Goal: Find specific page/section: Find specific page/section

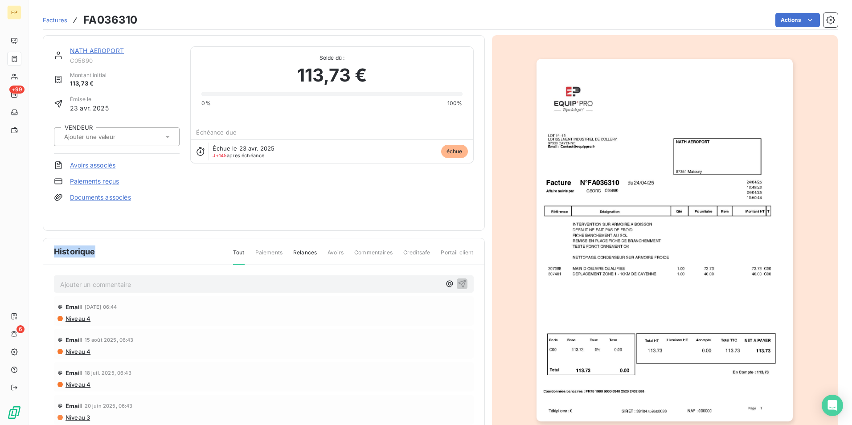
scroll to position [34, 0]
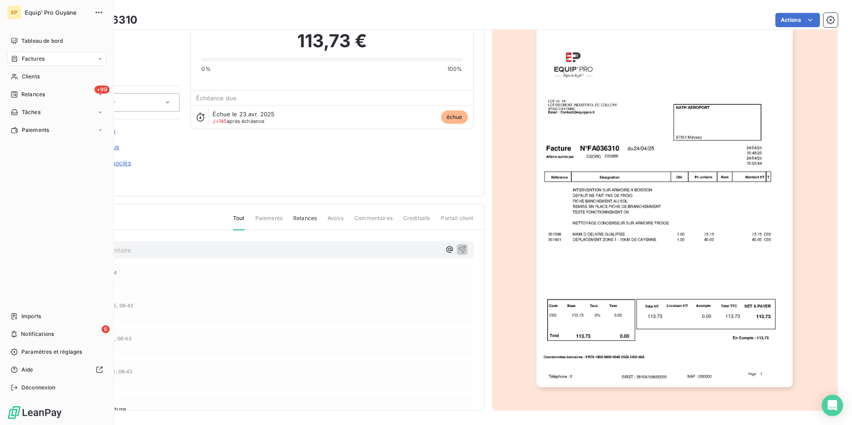
click at [33, 58] on span "Factures" at bounding box center [33, 59] width 23 height 8
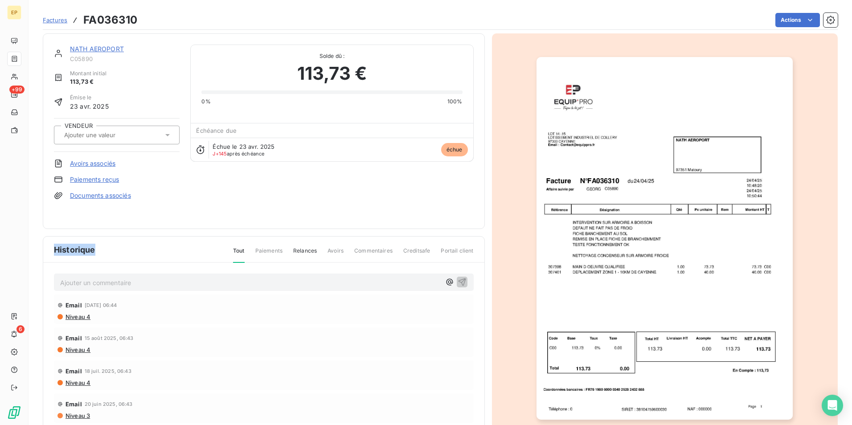
scroll to position [0, 0]
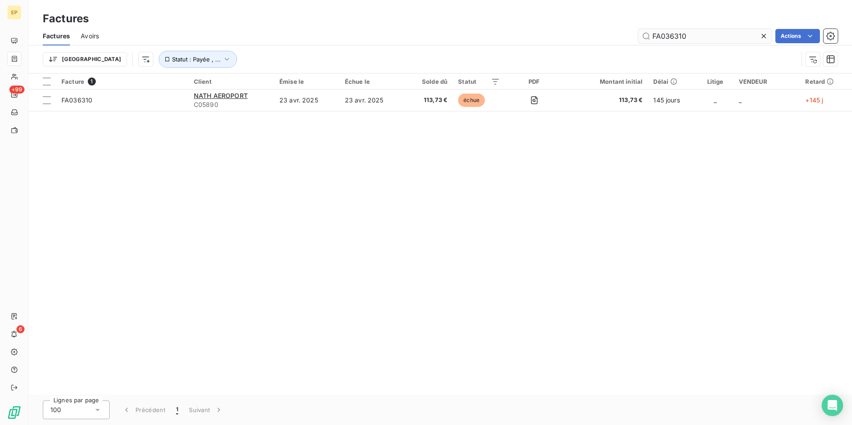
drag, startPoint x: 669, startPoint y: 36, endPoint x: 708, endPoint y: 35, distance: 39.2
click at [708, 35] on input "FA036310" at bounding box center [705, 36] width 134 height 14
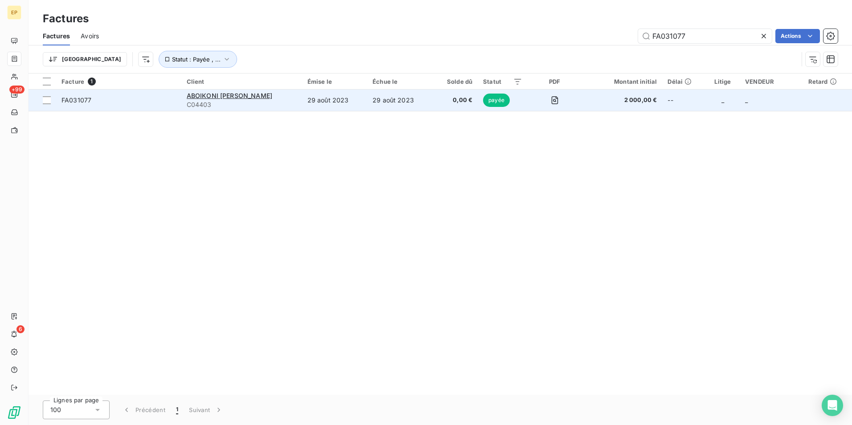
type input "FA031077"
click at [259, 98] on div "ABOIKONI [PERSON_NAME]" at bounding box center [242, 95] width 110 height 9
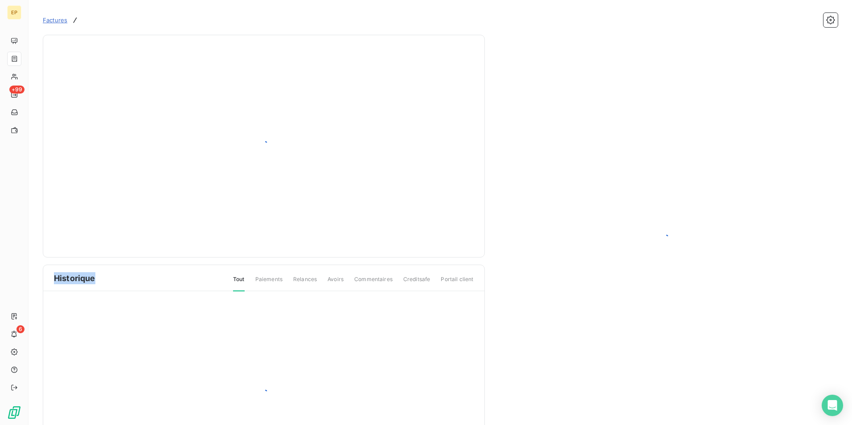
click at [259, 98] on div at bounding box center [264, 146] width 420 height 201
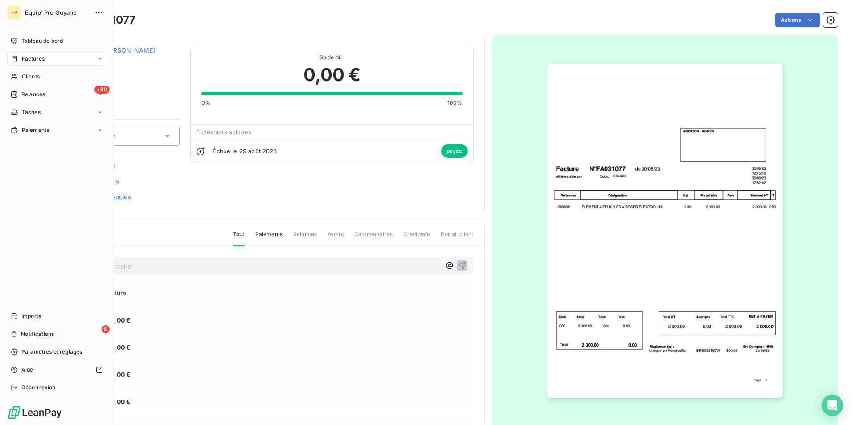
click at [44, 60] on span "Factures" at bounding box center [33, 59] width 23 height 8
click at [36, 112] on span "Clients" at bounding box center [31, 112] width 18 height 8
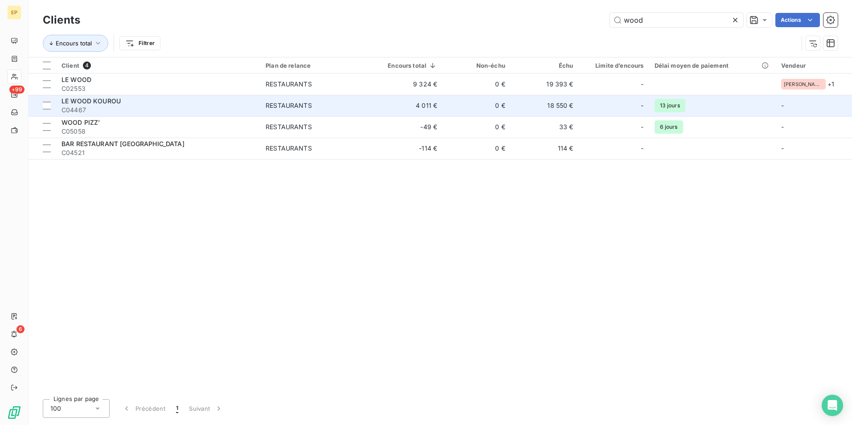
click at [429, 106] on td "4 011 €" at bounding box center [407, 105] width 72 height 21
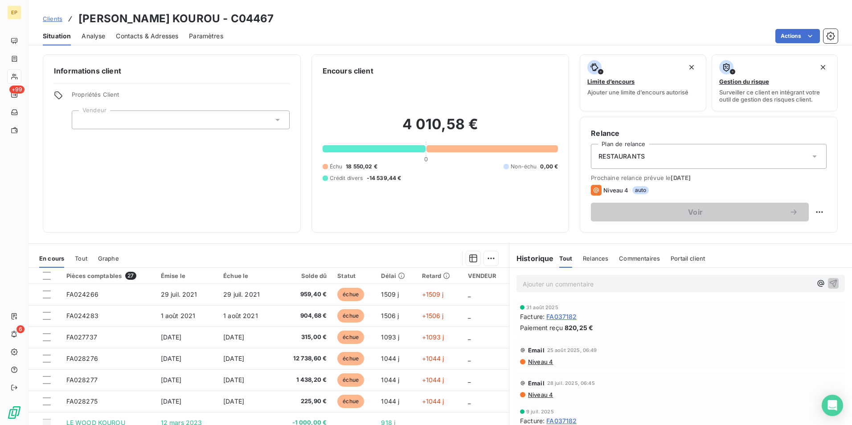
scroll to position [41, 0]
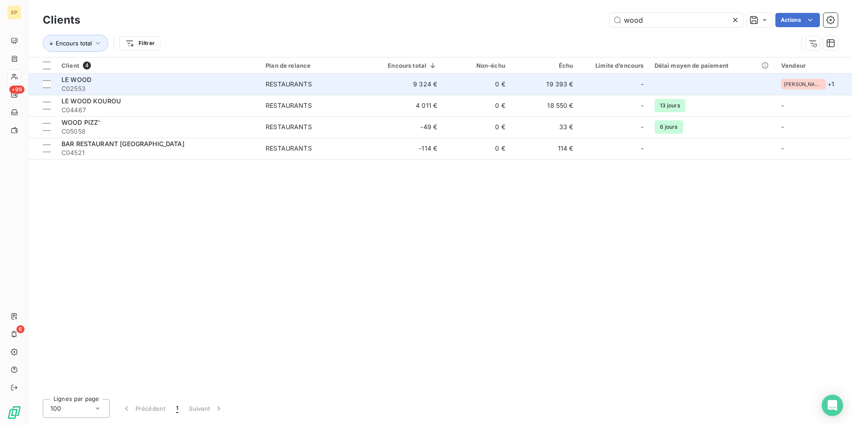
click at [114, 85] on span "C02553" at bounding box center [159, 88] width 194 height 9
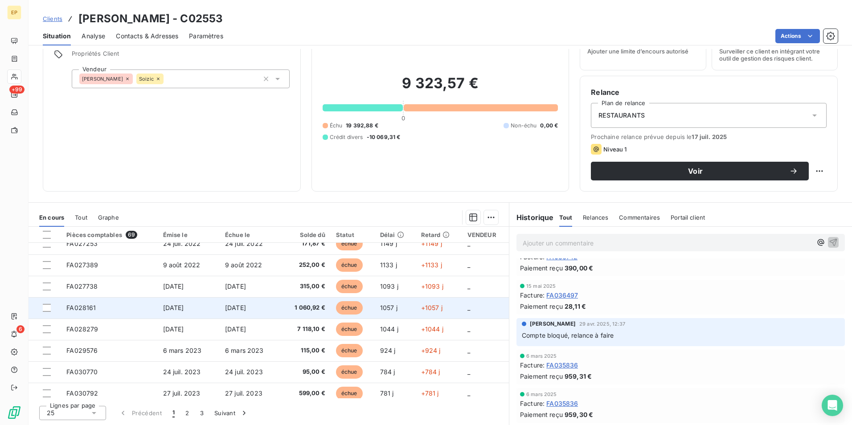
scroll to position [380, 0]
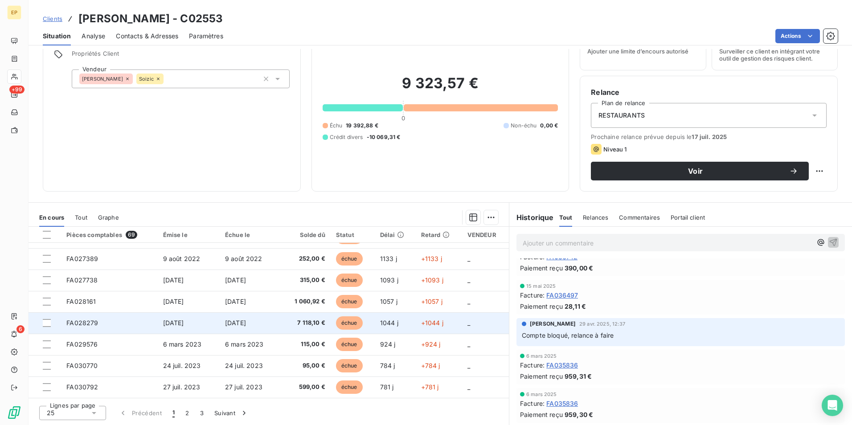
click at [271, 331] on td "[DATE]" at bounding box center [251, 323] width 62 height 21
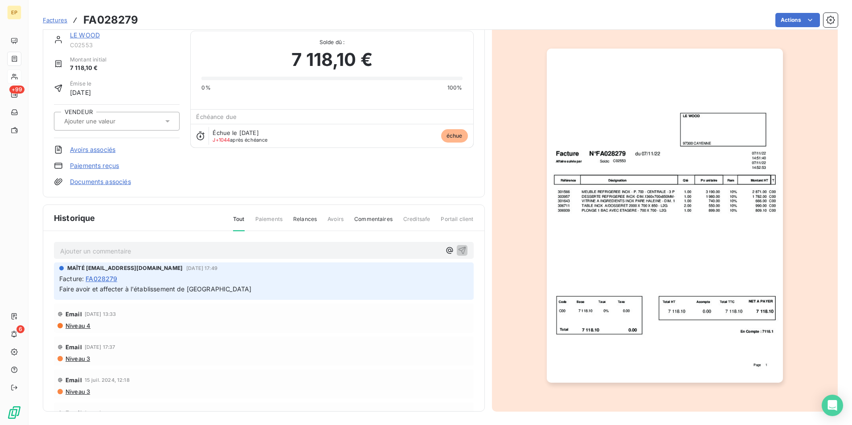
scroll to position [16, 0]
click at [505, 195] on div at bounding box center [665, 215] width 346 height 392
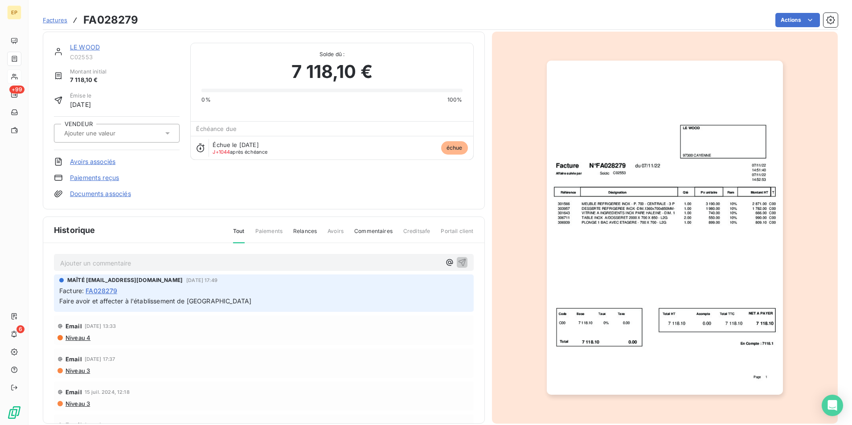
scroll to position [0, 0]
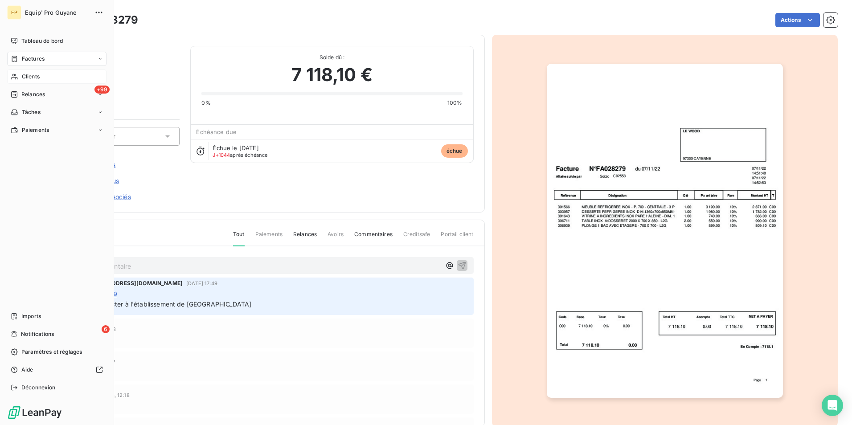
click at [34, 74] on span "Clients" at bounding box center [31, 77] width 18 height 8
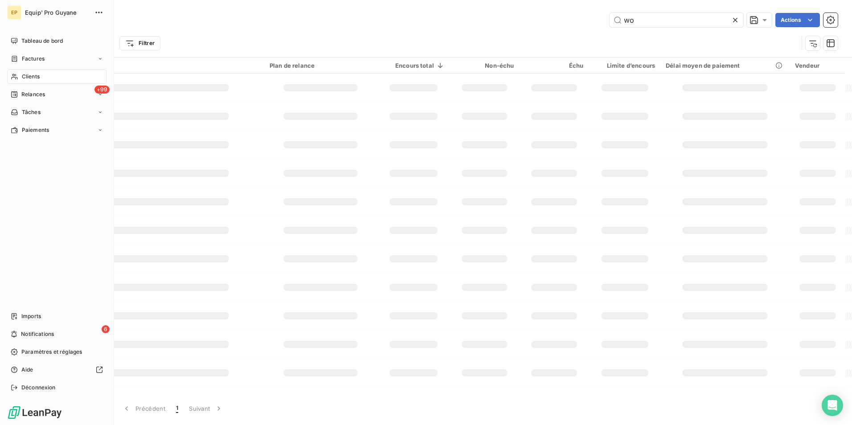
type input "w"
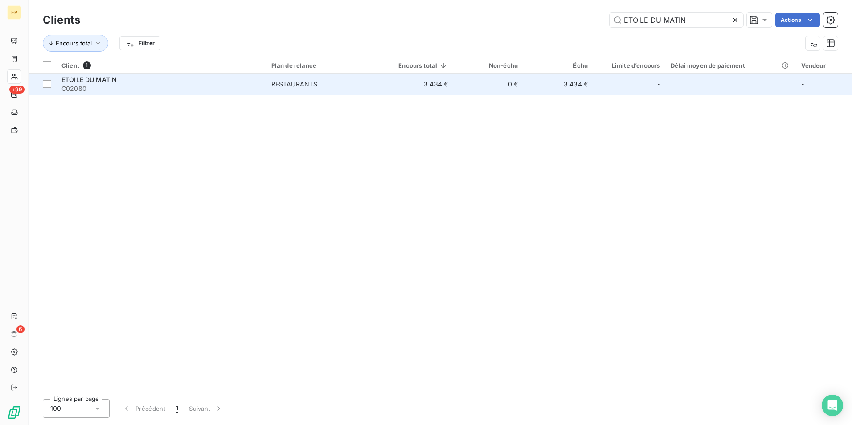
type input "ETOILE DU MATIN"
click at [297, 85] on div "RESTAURANTS" at bounding box center [295, 84] width 46 height 9
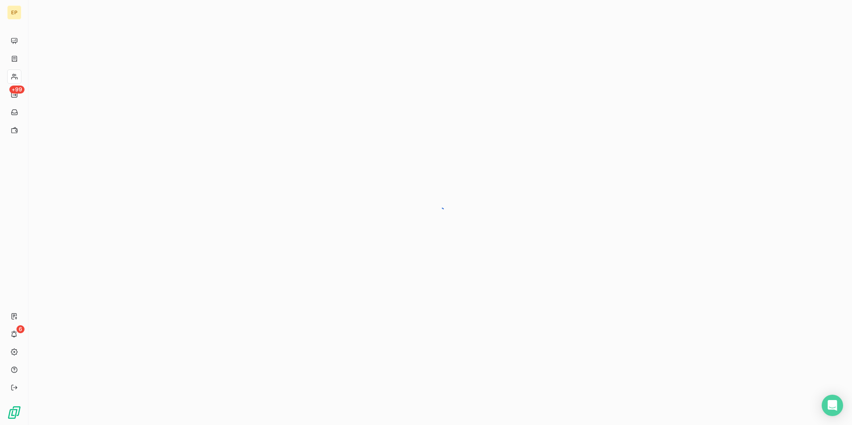
click at [297, 85] on div at bounding box center [441, 212] width 824 height 425
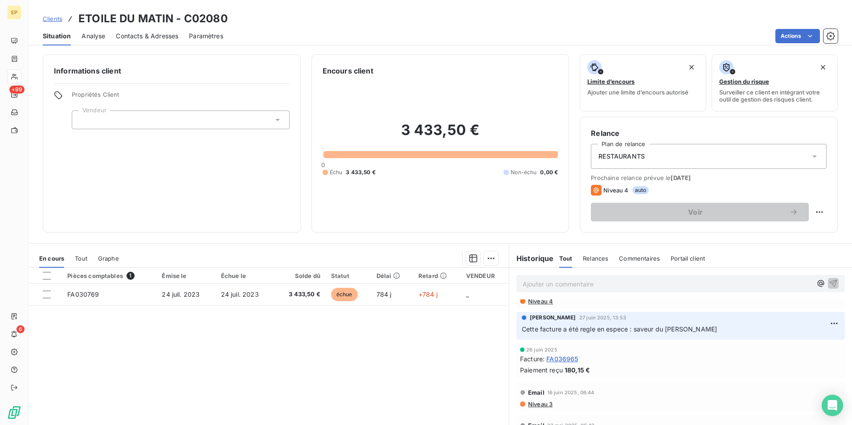
scroll to position [401, 0]
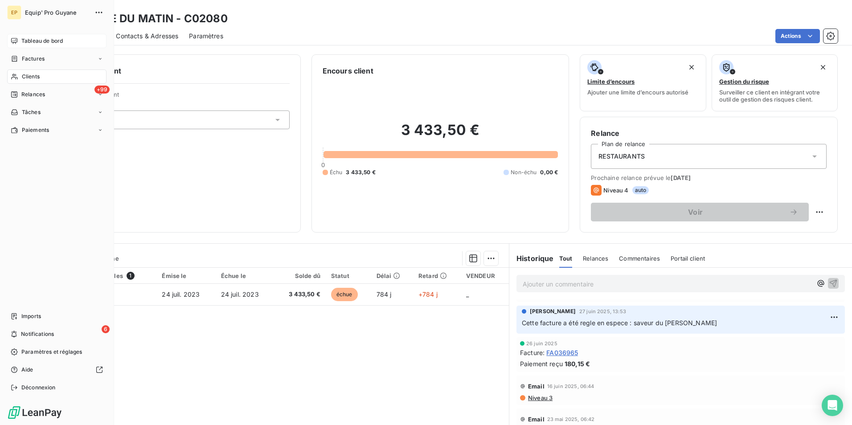
click at [45, 40] on span "Tableau de bord" at bounding box center [41, 41] width 41 height 8
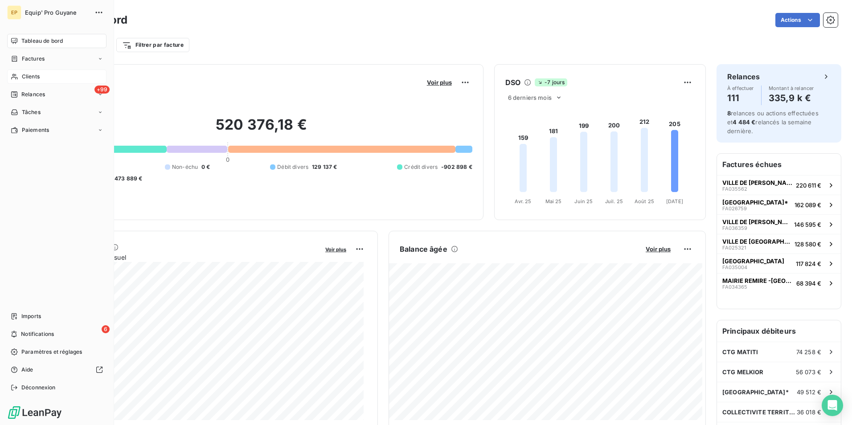
click at [33, 77] on span "Clients" at bounding box center [31, 77] width 18 height 8
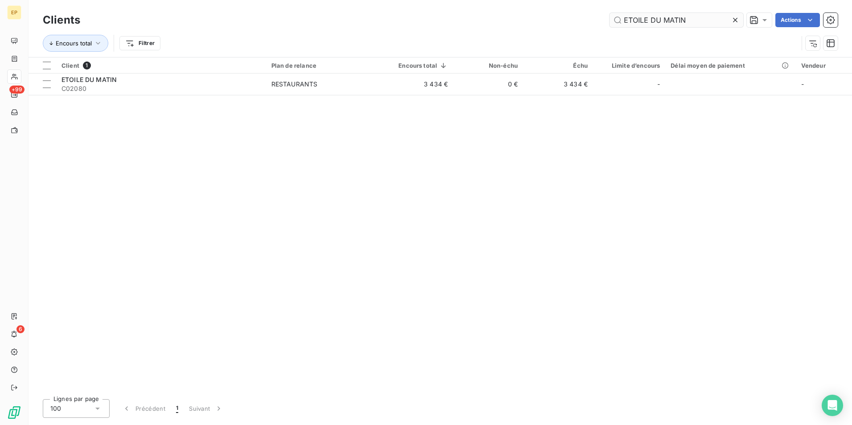
drag, startPoint x: 687, startPoint y: 16, endPoint x: 609, endPoint y: 19, distance: 77.6
click at [610, 19] on input "ETOILE DU MATIN" at bounding box center [677, 20] width 134 height 14
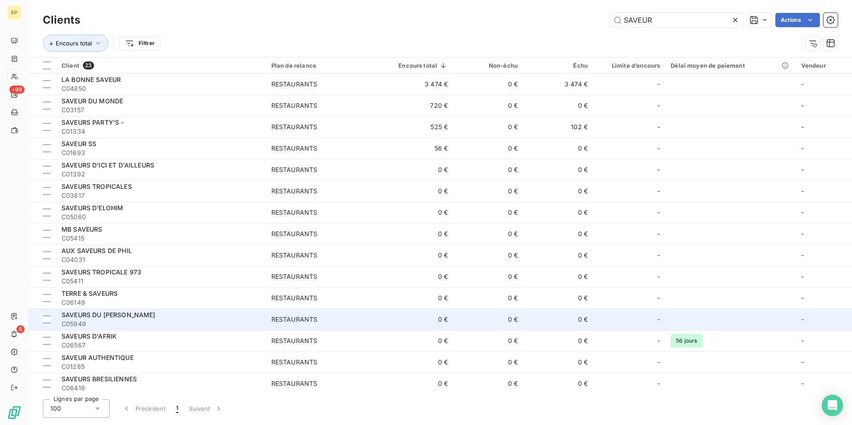
type input "SAVEUR"
click at [120, 319] on div "SAVEURS DU [PERSON_NAME]" at bounding box center [161, 315] width 199 height 9
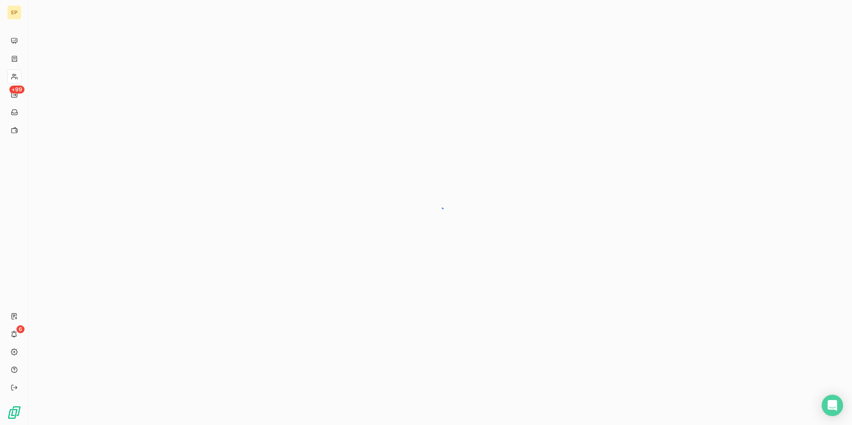
click at [120, 319] on div at bounding box center [441, 212] width 824 height 425
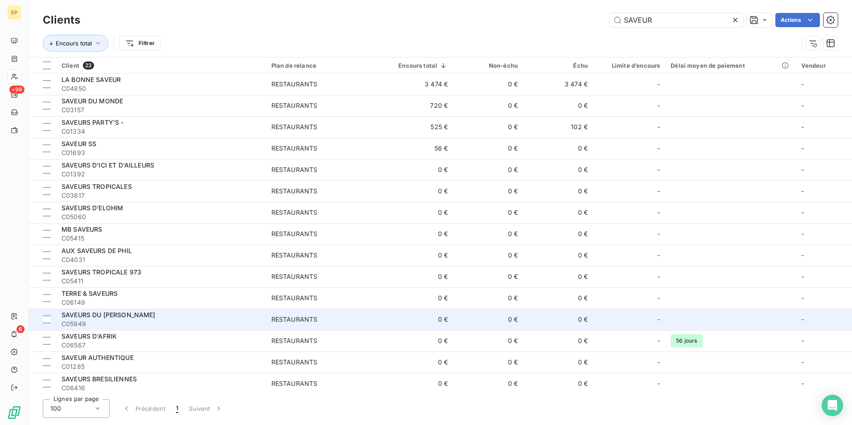
click at [103, 315] on span "SAVEURS DU [PERSON_NAME]" at bounding box center [109, 315] width 94 height 8
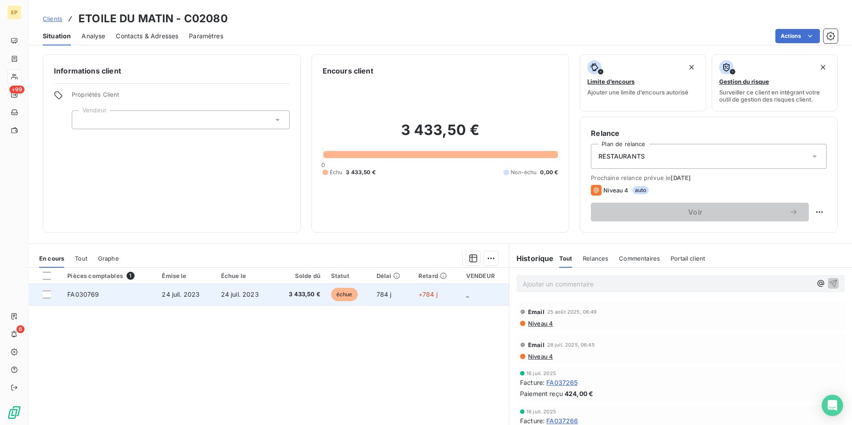
click at [86, 295] on span "FA030769" at bounding box center [83, 295] width 32 height 8
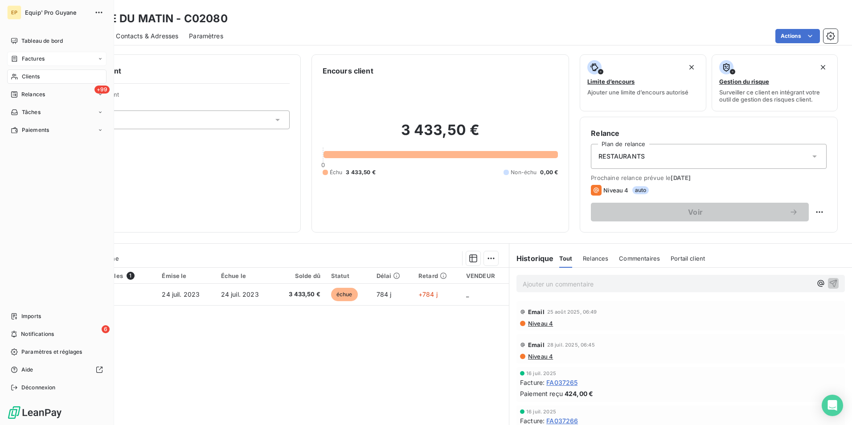
click at [34, 58] on span "Factures" at bounding box center [33, 59] width 23 height 8
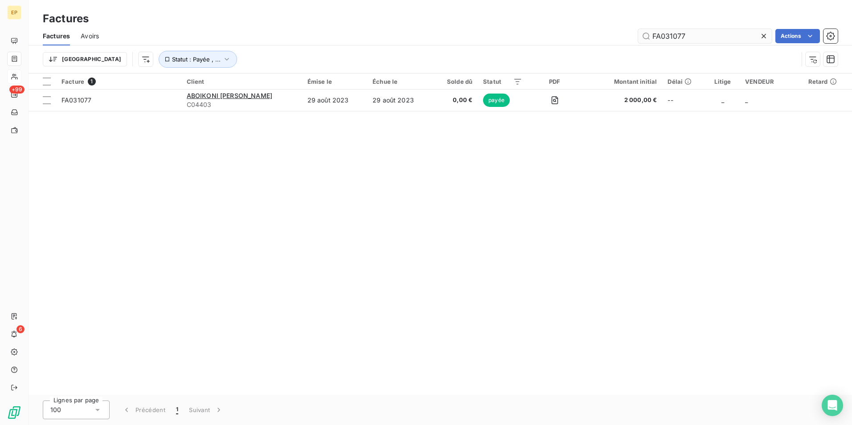
drag, startPoint x: 674, startPoint y: 36, endPoint x: 719, endPoint y: 32, distance: 45.7
click at [719, 32] on input "FA031077" at bounding box center [705, 36] width 134 height 14
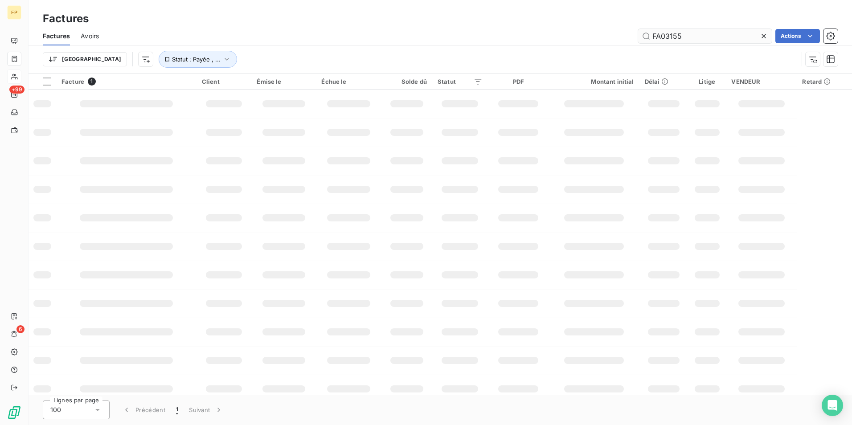
type input "FA031552"
